Goal: Task Accomplishment & Management: Use online tool/utility

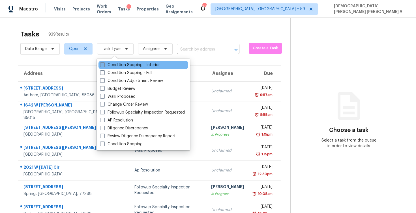
click at [110, 66] on label "Condition Scoping - Interior" at bounding box center [130, 65] width 60 height 6
click at [104, 66] on input "Condition Scoping - Interior" at bounding box center [102, 64] width 4 height 4
checkbox input "true"
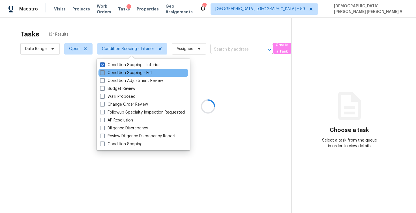
click at [112, 71] on label "Condition Scoping - Full" at bounding box center [126, 73] width 52 height 6
click at [104, 71] on input "Condition Scoping - Full" at bounding box center [102, 72] width 4 height 4
checkbox input "true"
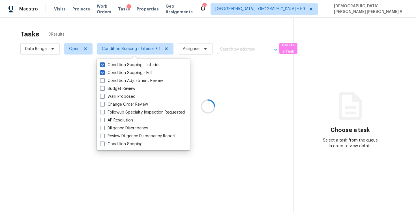
drag, startPoint x: 112, startPoint y: 71, endPoint x: 112, endPoint y: 52, distance: 19.0
click at [112, 69] on div "Condition Scoping - Full" at bounding box center [144, 73] width 90 height 8
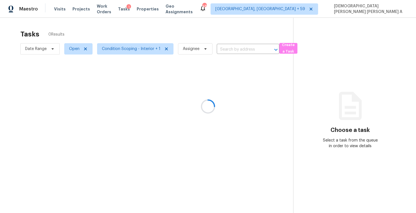
click at [108, 38] on div at bounding box center [208, 106] width 416 height 213
